Goal: Check status: Check status

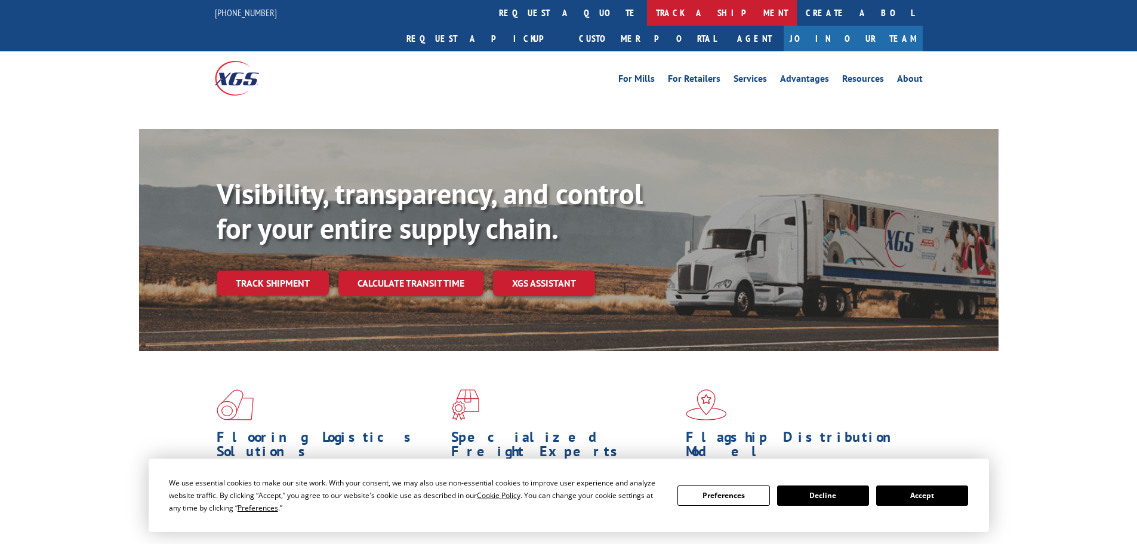
click at [647, 7] on link "track a shipment" at bounding box center [722, 13] width 150 height 26
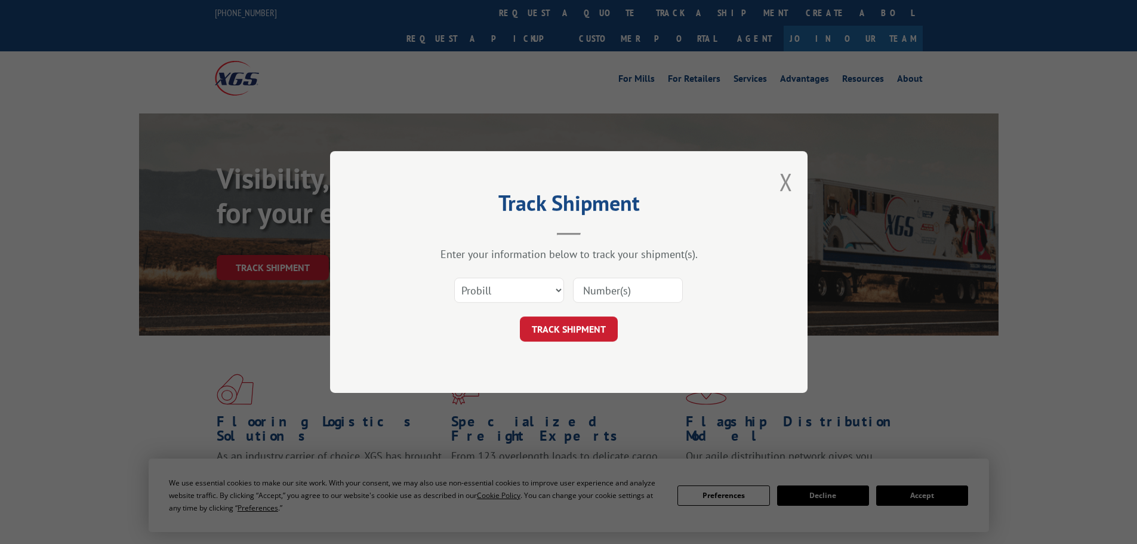
click at [535, 292] on select "Select category... Probill BOL PO" at bounding box center [509, 289] width 110 height 25
select select "bol"
click at [454, 277] on select "Select category... Probill BOL PO" at bounding box center [509, 289] width 110 height 25
click at [619, 290] on input at bounding box center [628, 289] width 110 height 25
paste input "6010595"
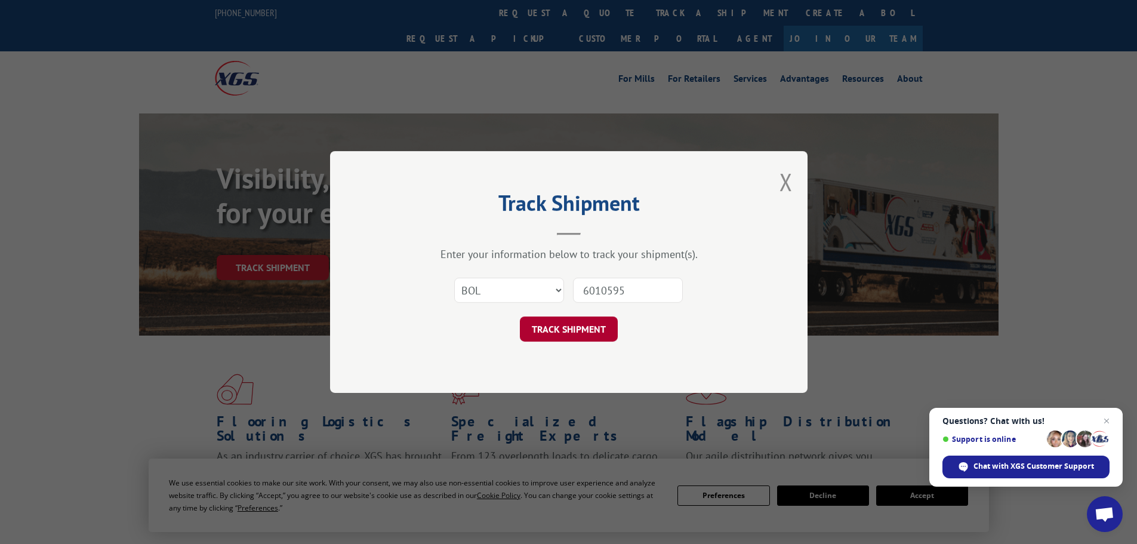
type input "6010595"
click at [580, 337] on button "TRACK SHIPMENT" at bounding box center [569, 328] width 98 height 25
